Goal: Information Seeking & Learning: Learn about a topic

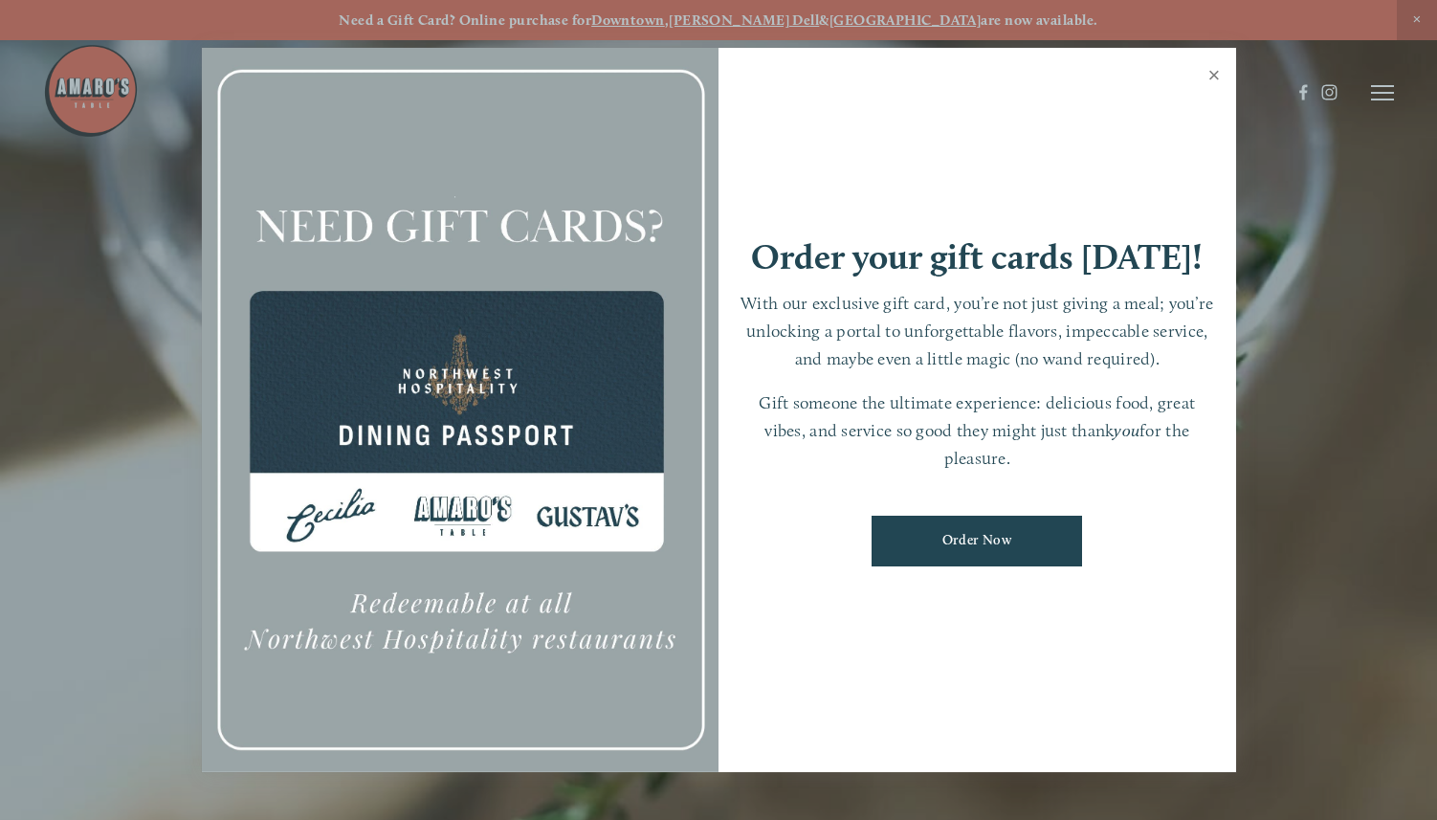
click at [1214, 76] on link "Close" at bounding box center [1214, 78] width 37 height 54
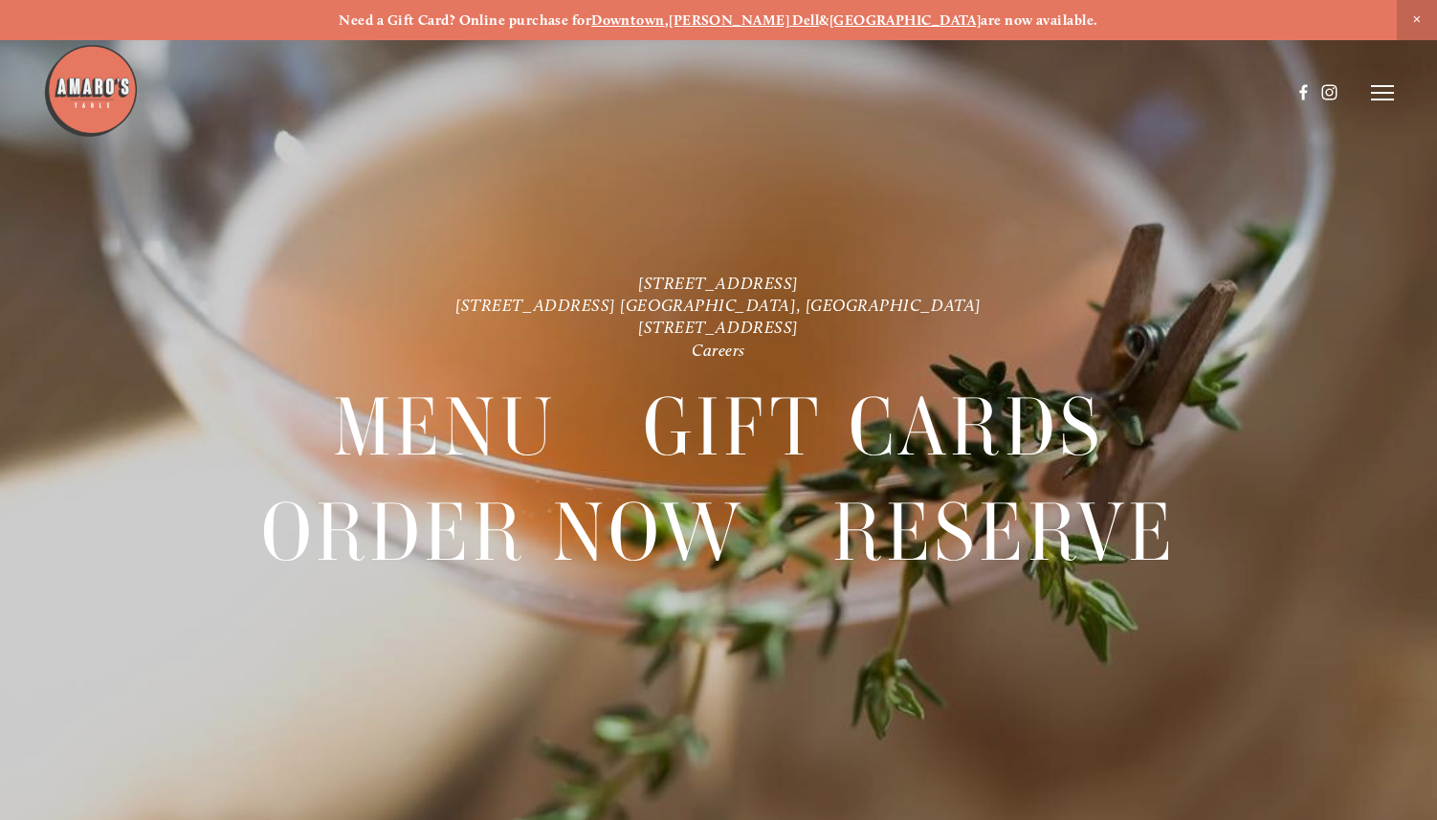
scroll to position [40, 0]
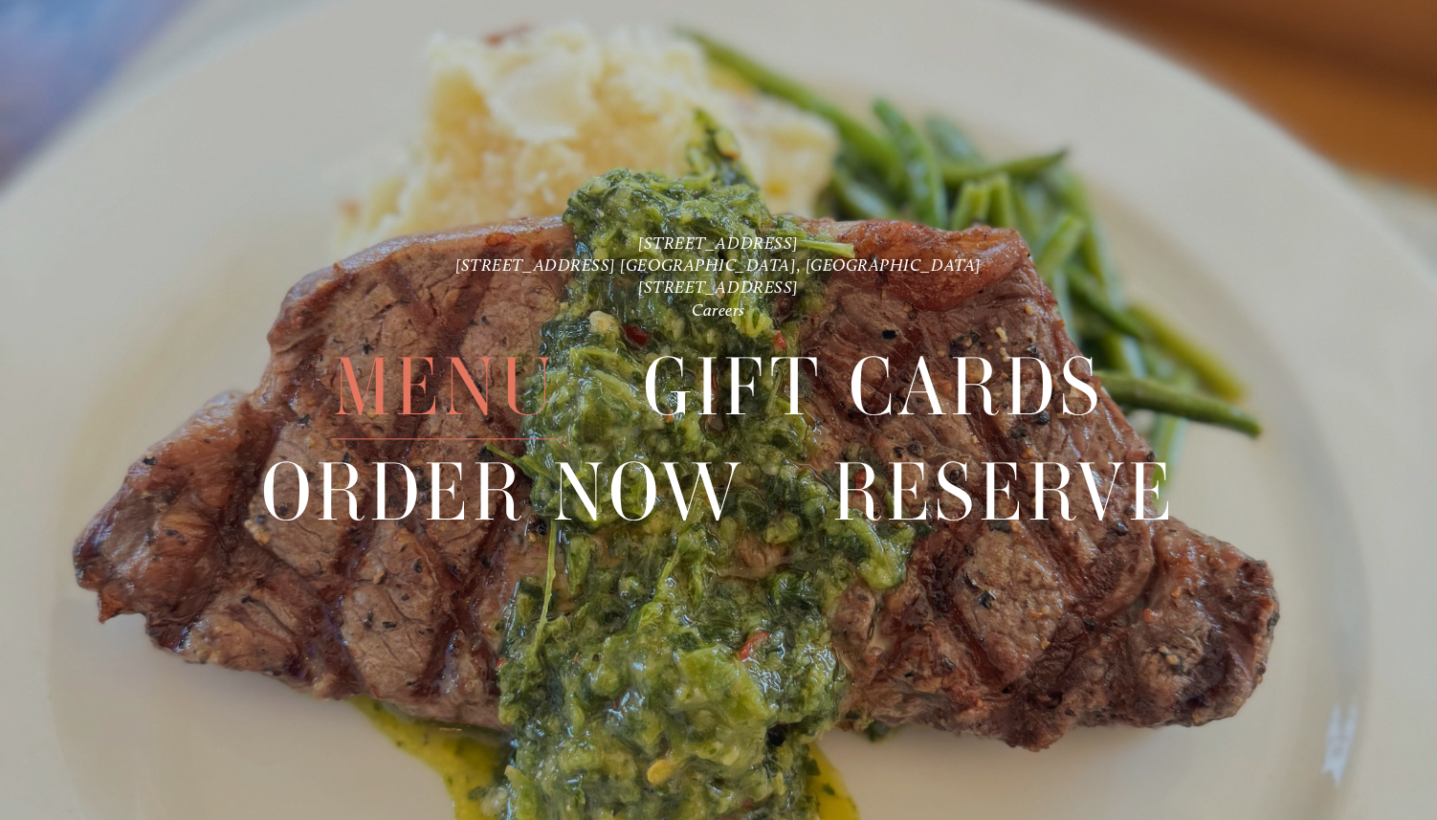
click at [447, 384] on span "Menu" at bounding box center [445, 387] width 224 height 104
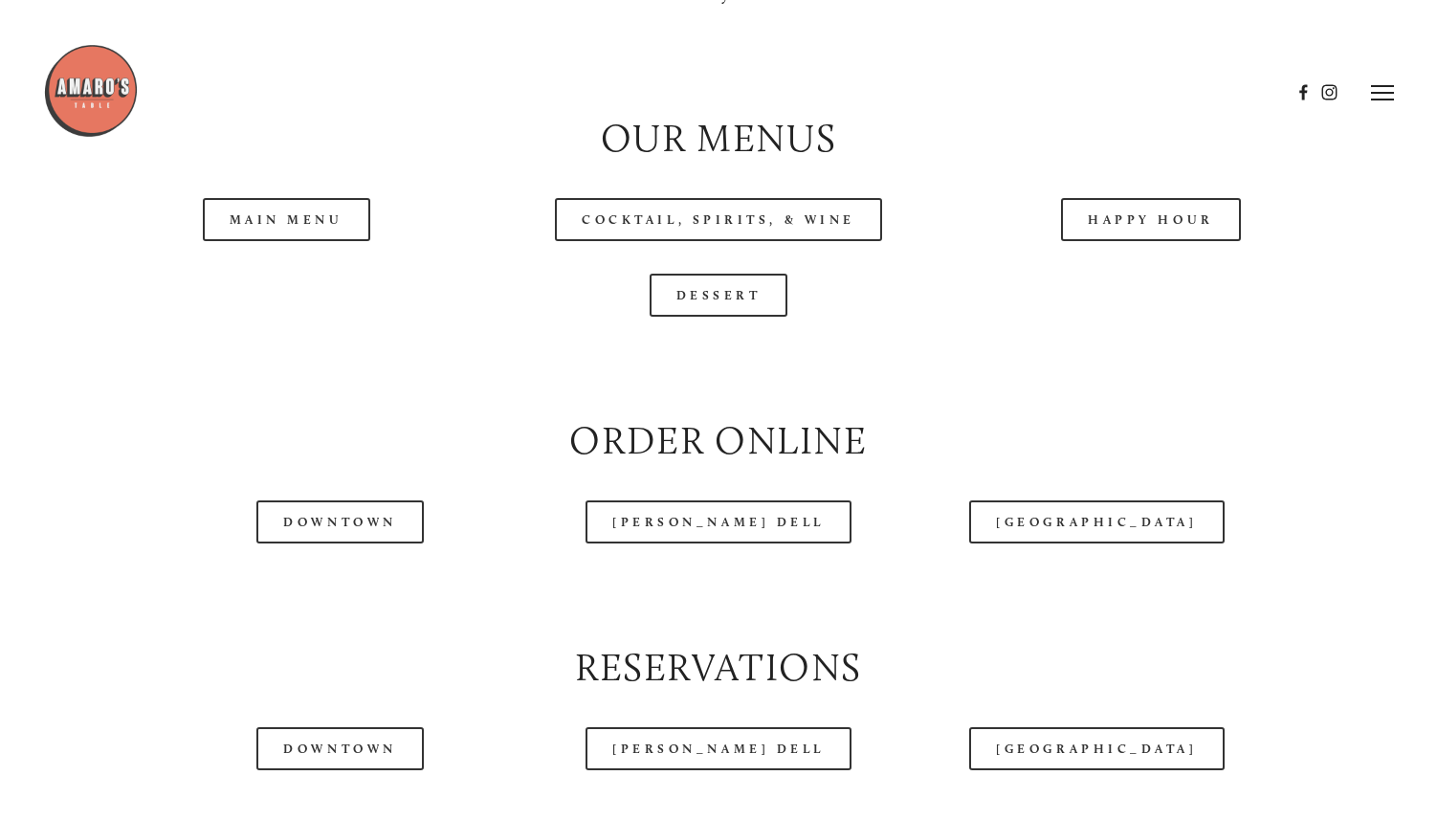
scroll to position [1944, 0]
click at [355, 227] on link "Main Menu" at bounding box center [286, 220] width 167 height 43
